Goal: Check status: Check status

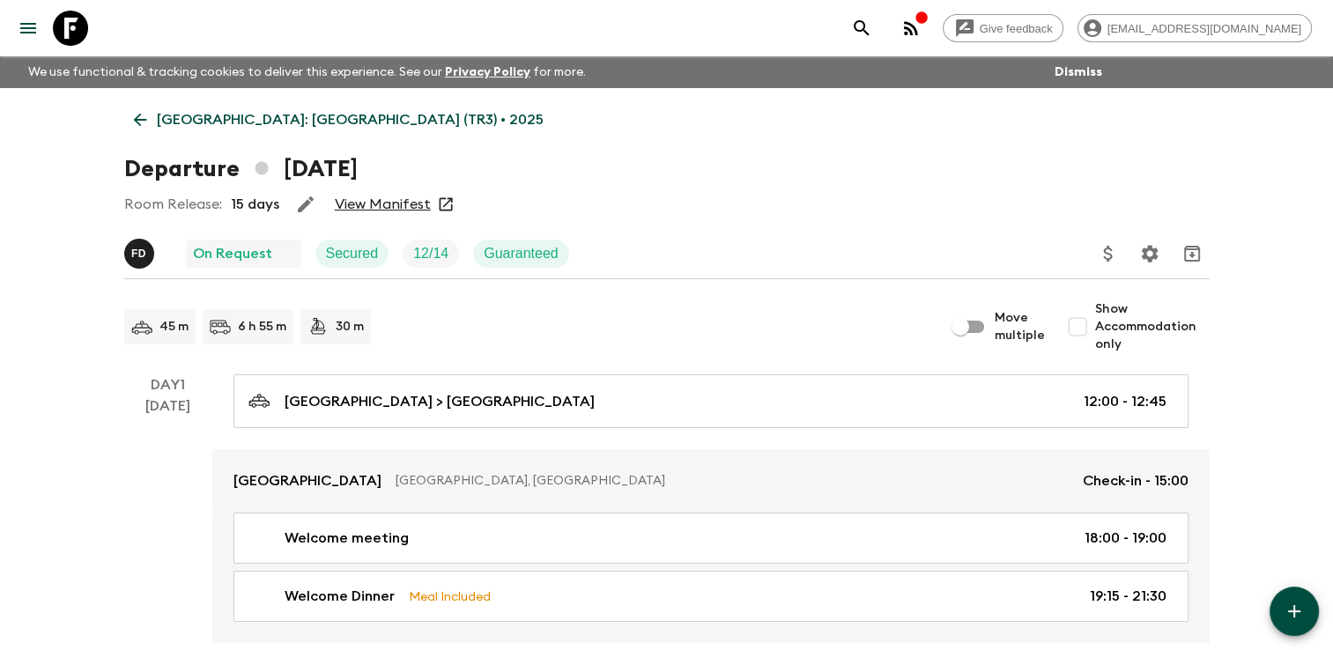
click at [143, 121] on icon at bounding box center [139, 119] width 19 height 19
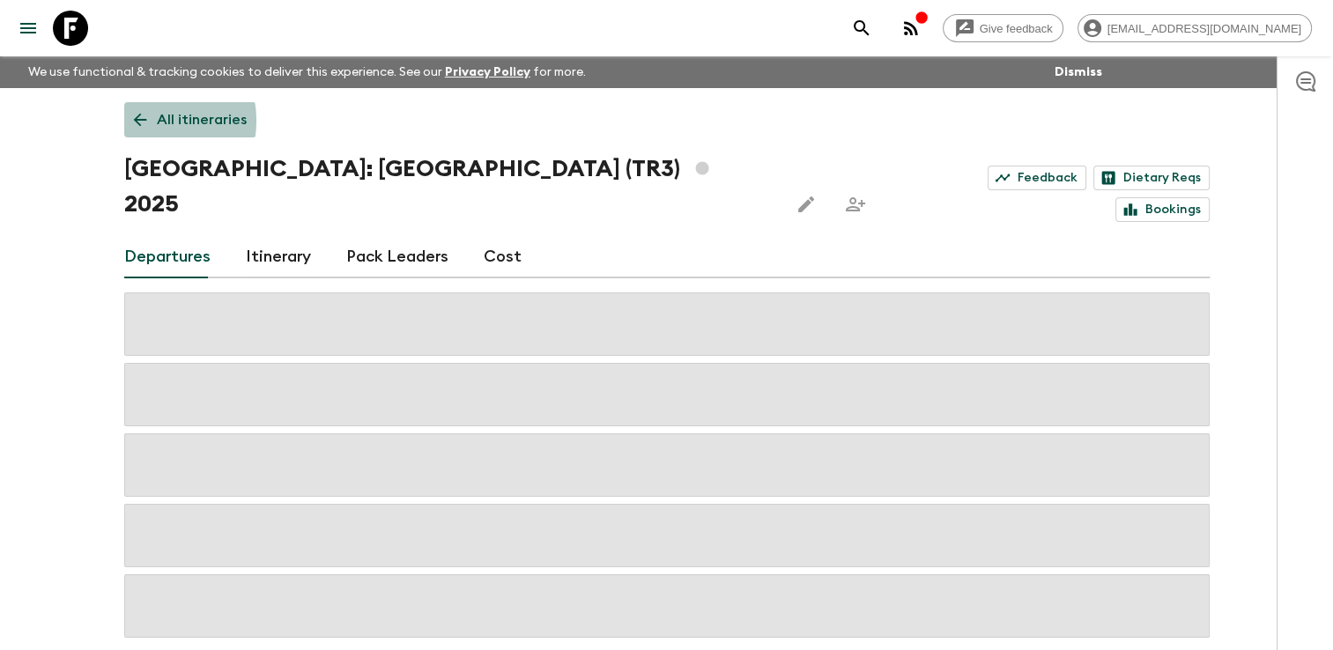
click at [143, 121] on icon at bounding box center [139, 119] width 19 height 19
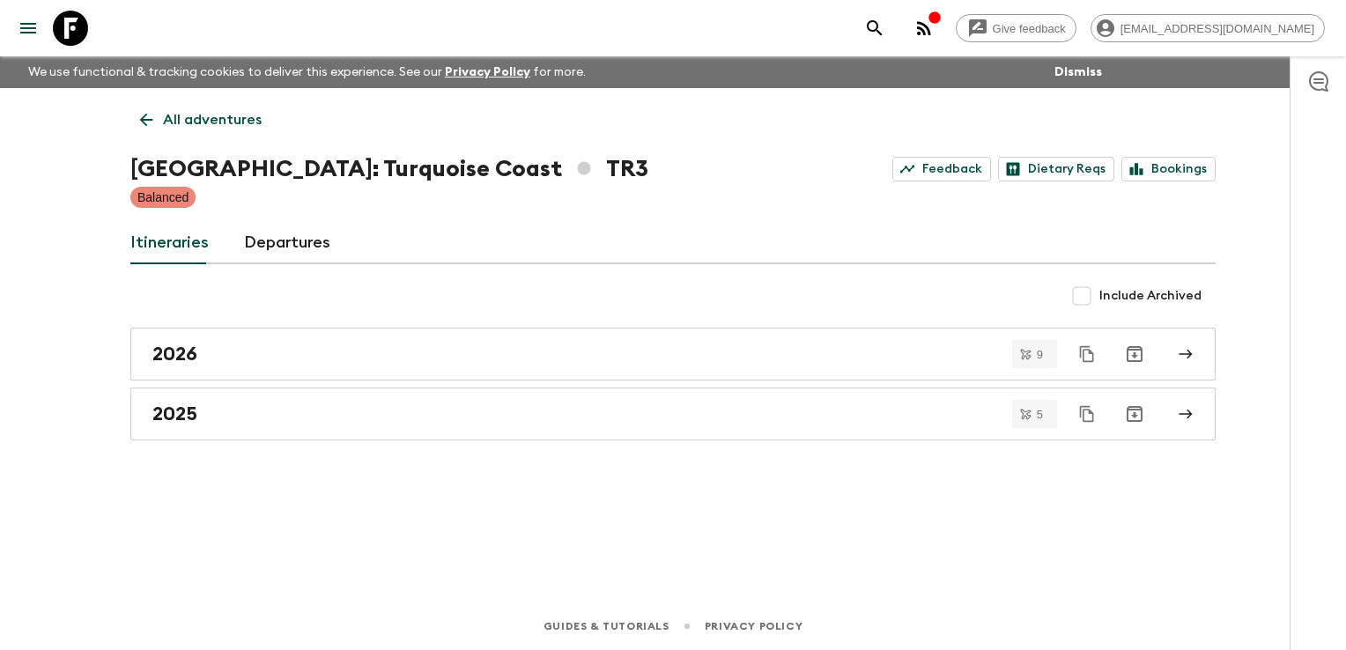
click at [143, 121] on icon at bounding box center [146, 120] width 13 height 13
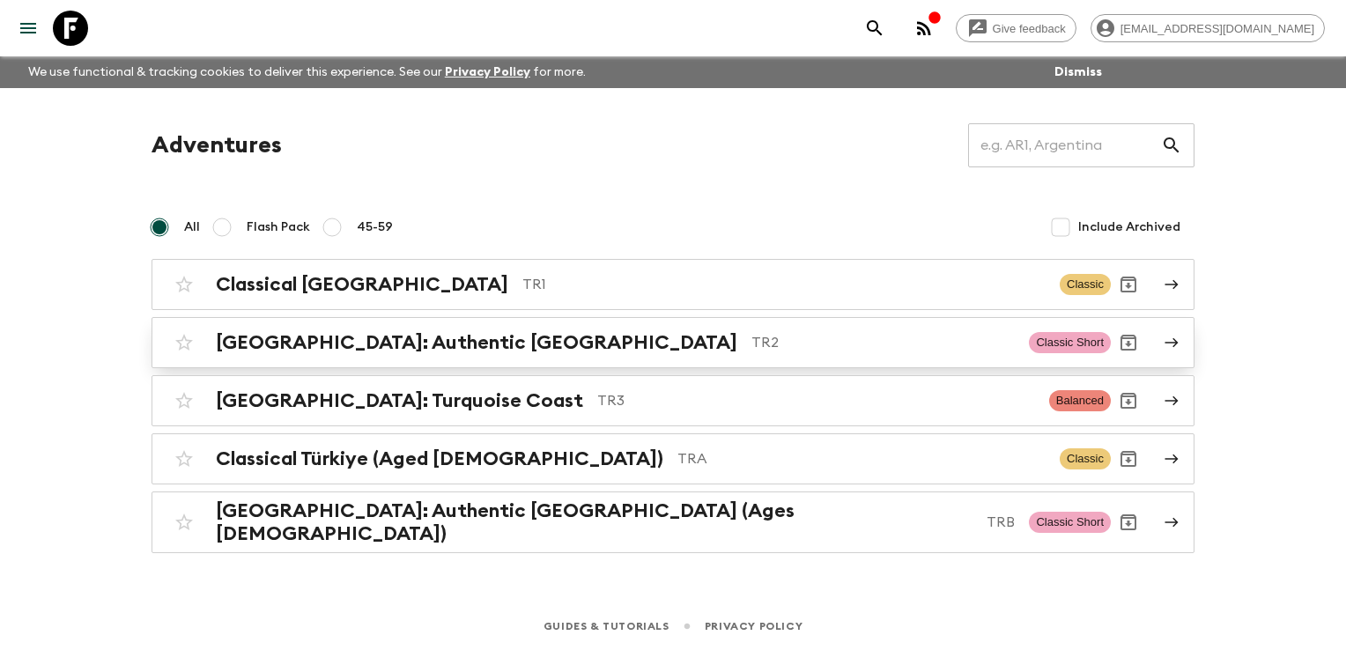
click at [314, 342] on h2 "[GEOGRAPHIC_DATA]: Authentic [GEOGRAPHIC_DATA]" at bounding box center [476, 342] width 521 height 23
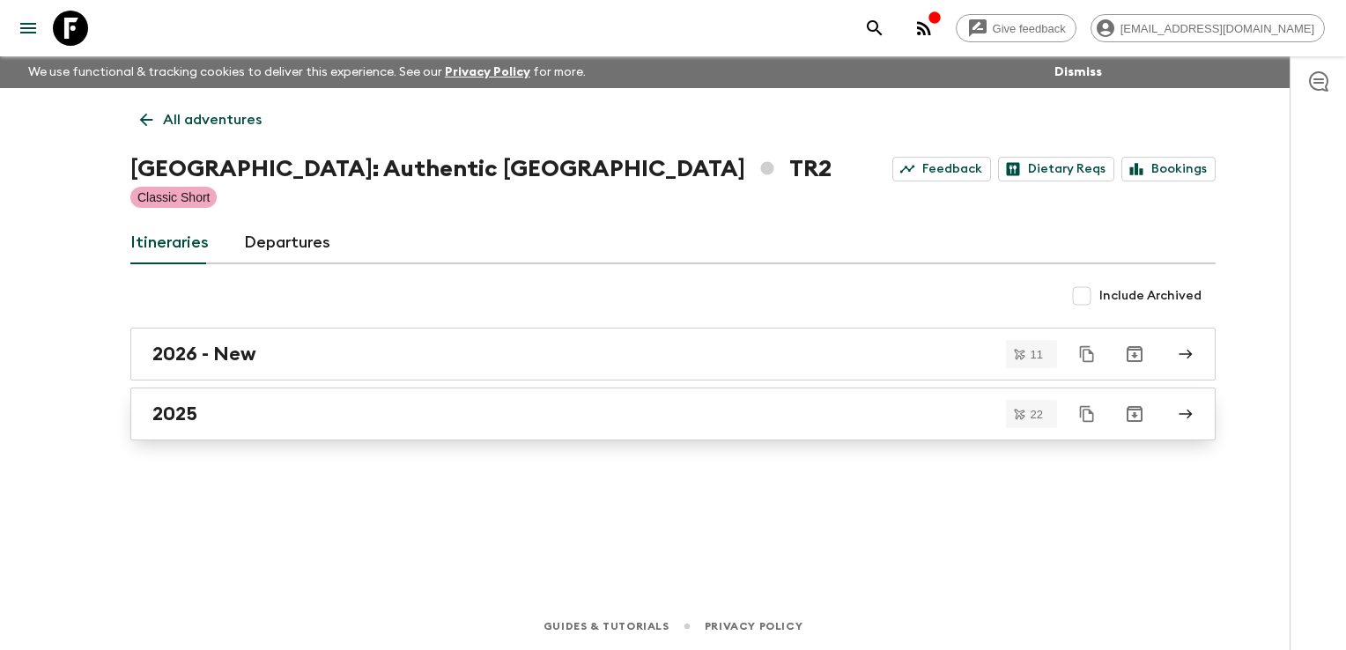
click at [262, 418] on div "2025" at bounding box center [656, 414] width 1008 height 23
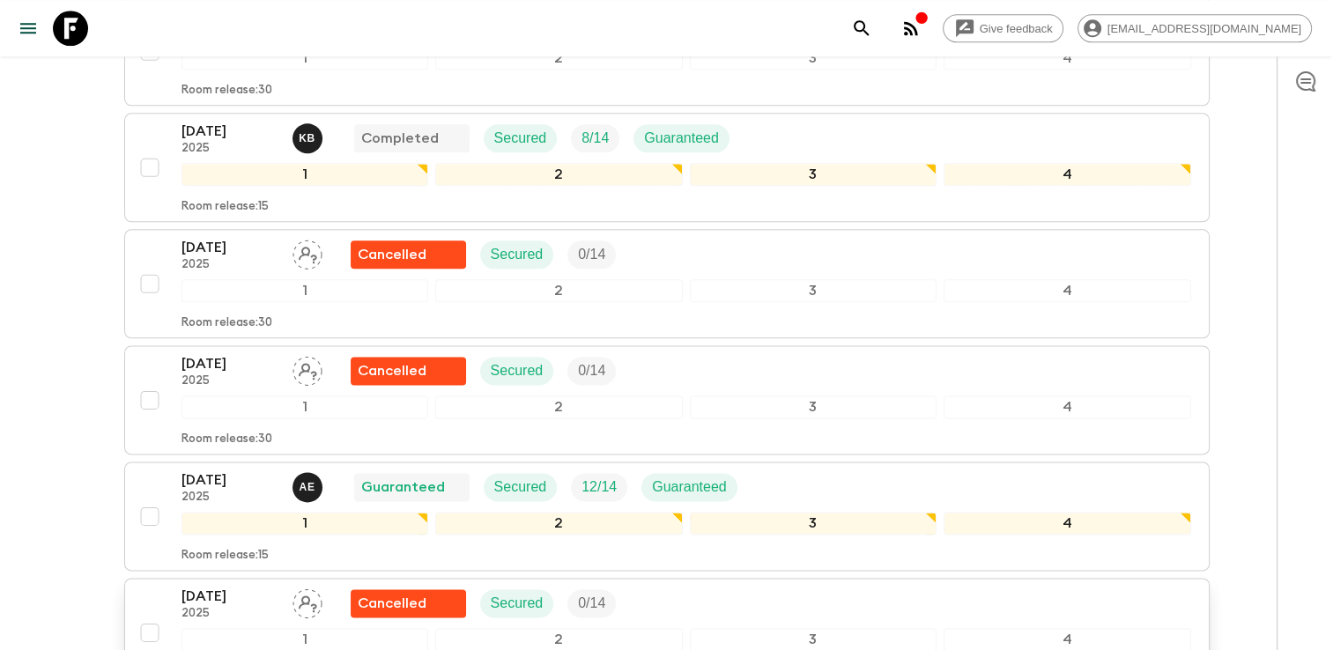
scroll to position [2156, 0]
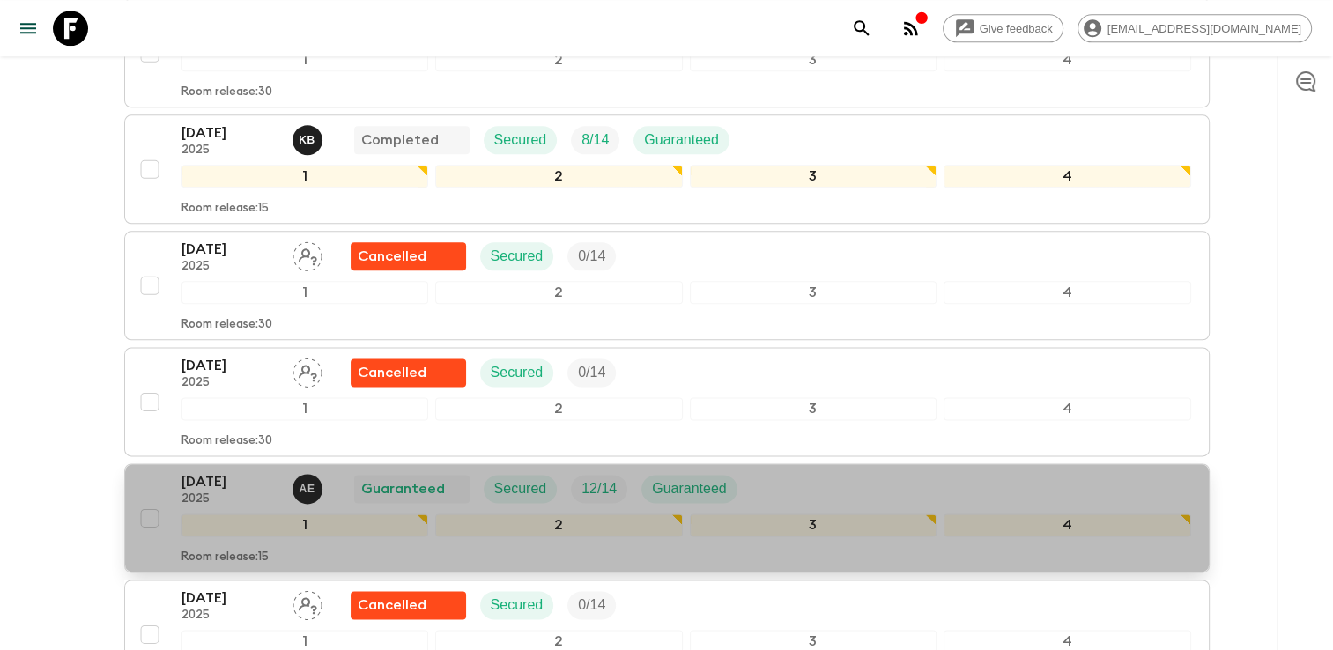
click at [810, 471] on div "[DATE] 2025 A E Guaranteed Secured 12 / 14 Guaranteed" at bounding box center [685, 488] width 1009 height 35
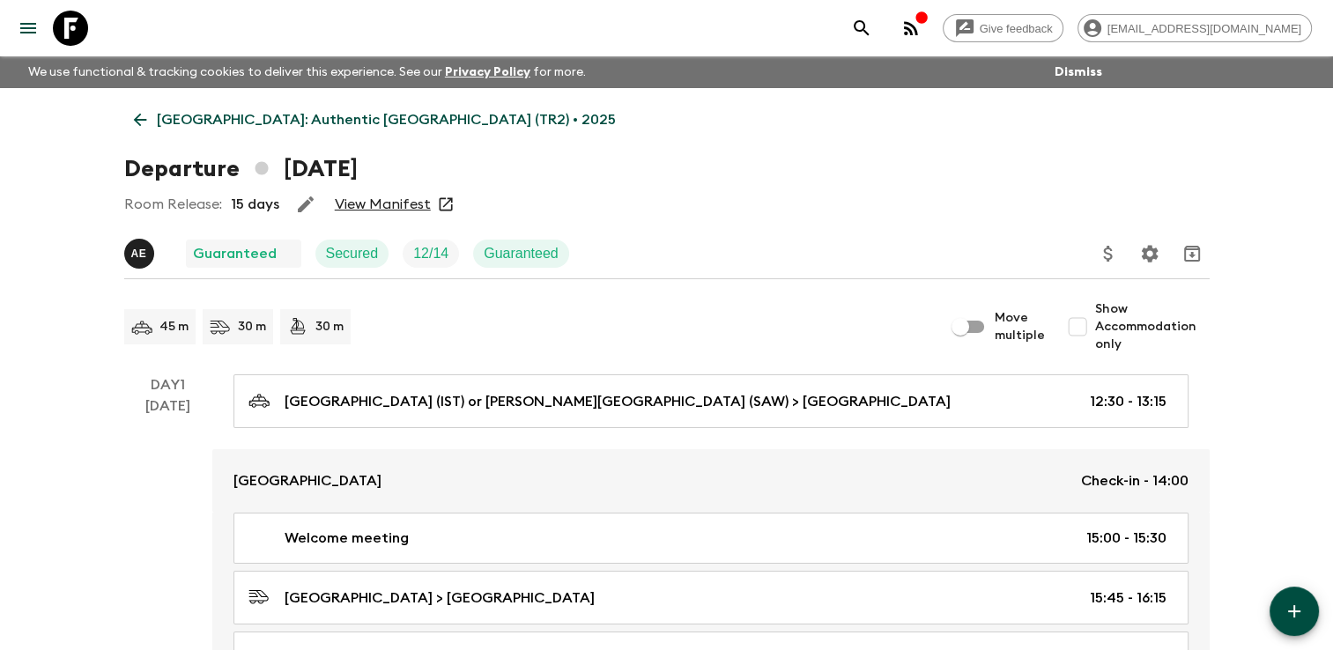
click at [403, 203] on link "View Manifest" at bounding box center [383, 205] width 96 height 18
